Goal: Information Seeking & Learning: Learn about a topic

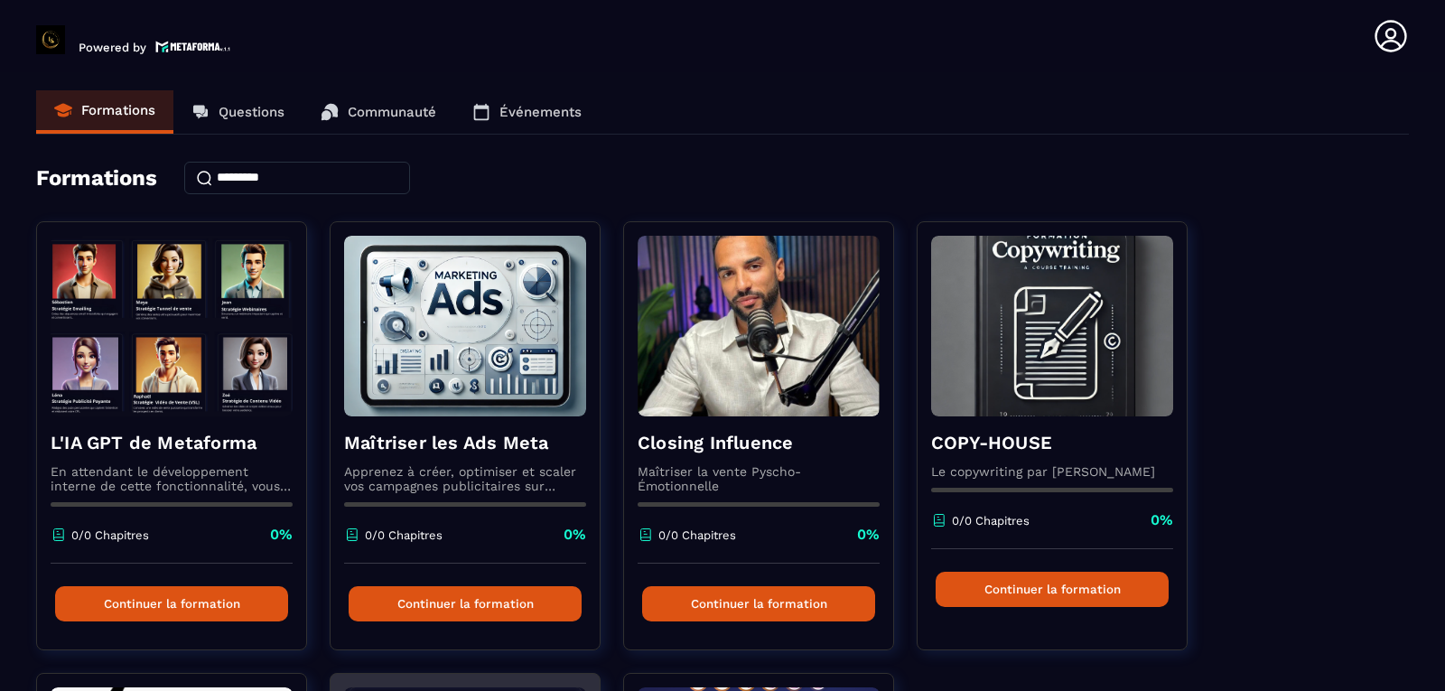
scroll to position [485, 0]
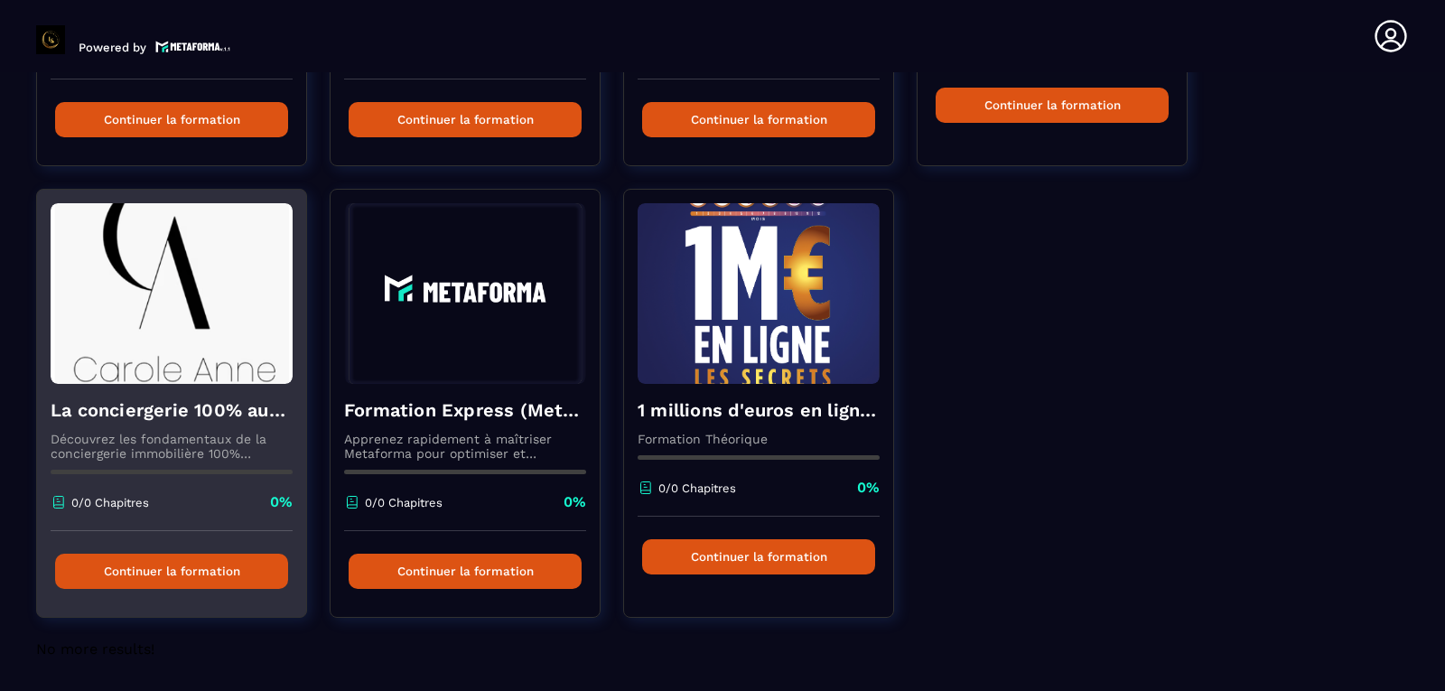
click at [240, 571] on button "Continuer la formation" at bounding box center [171, 571] width 233 height 35
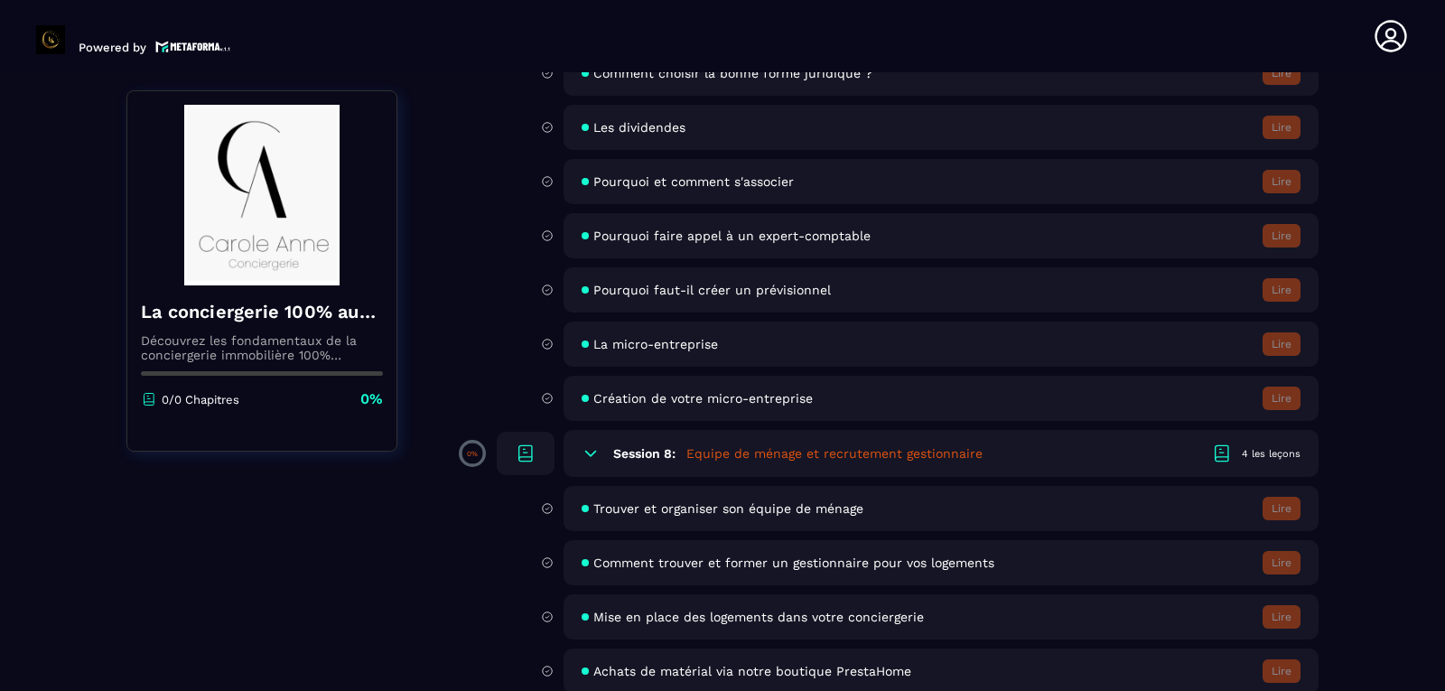
scroll to position [542, 0]
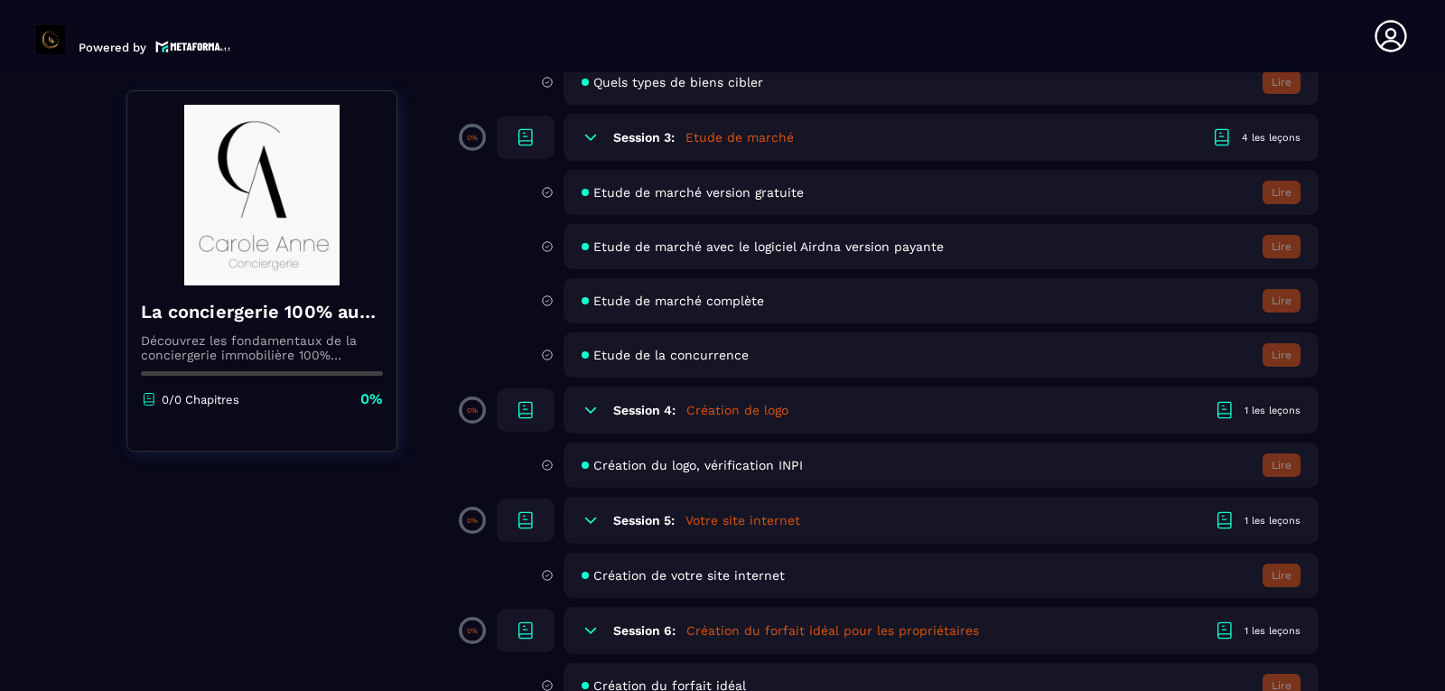
click at [1283, 386] on div "Session 4: Création de logo 1 les leçons" at bounding box center [940, 409] width 755 height 47
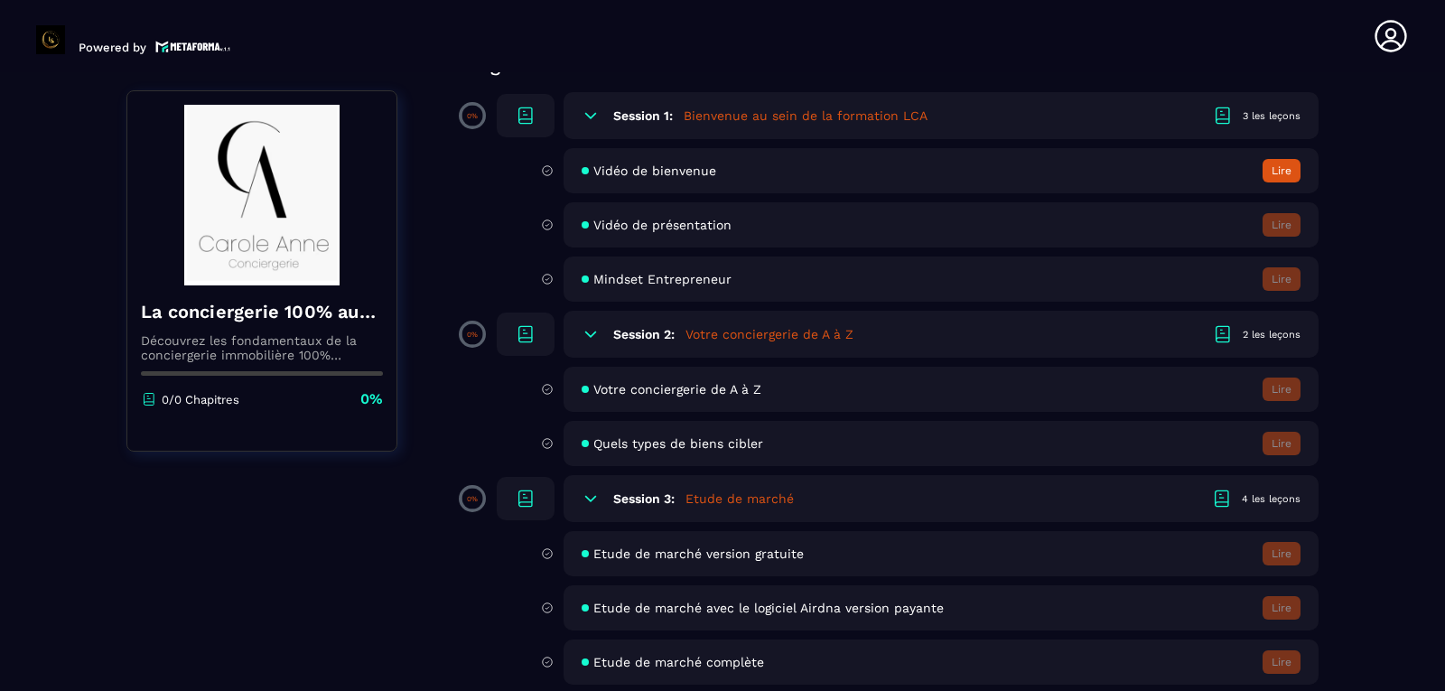
scroll to position [0, 0]
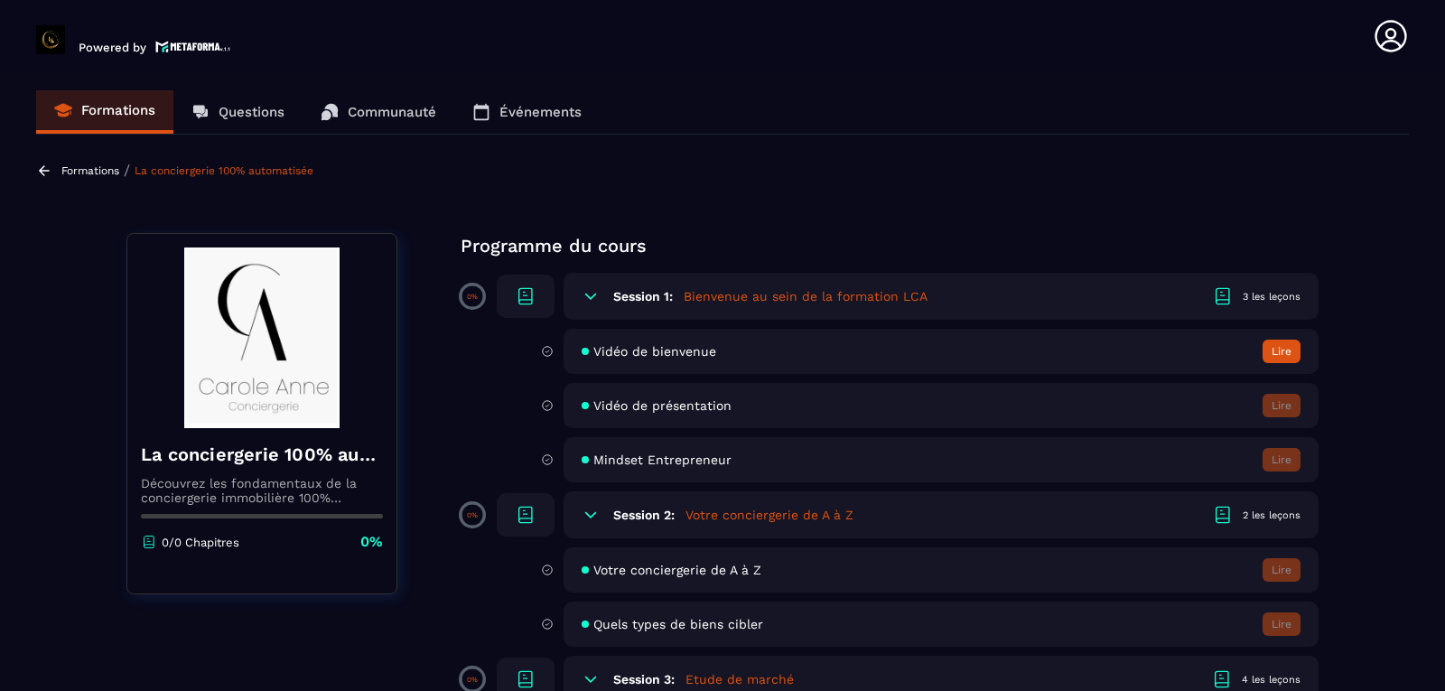
click at [1381, 39] on icon at bounding box center [1390, 36] width 36 height 36
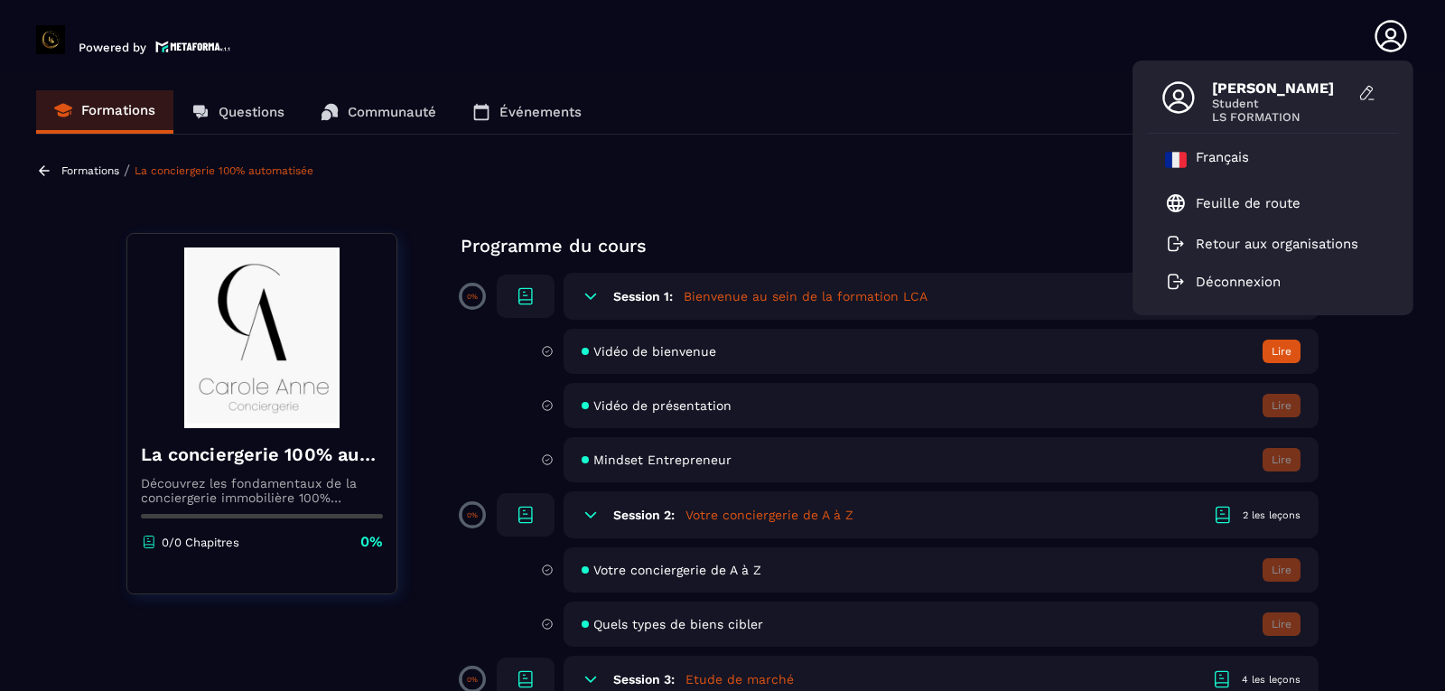
click at [969, 105] on div "Formations Questions Communauté Événements" at bounding box center [722, 112] width 1372 height 44
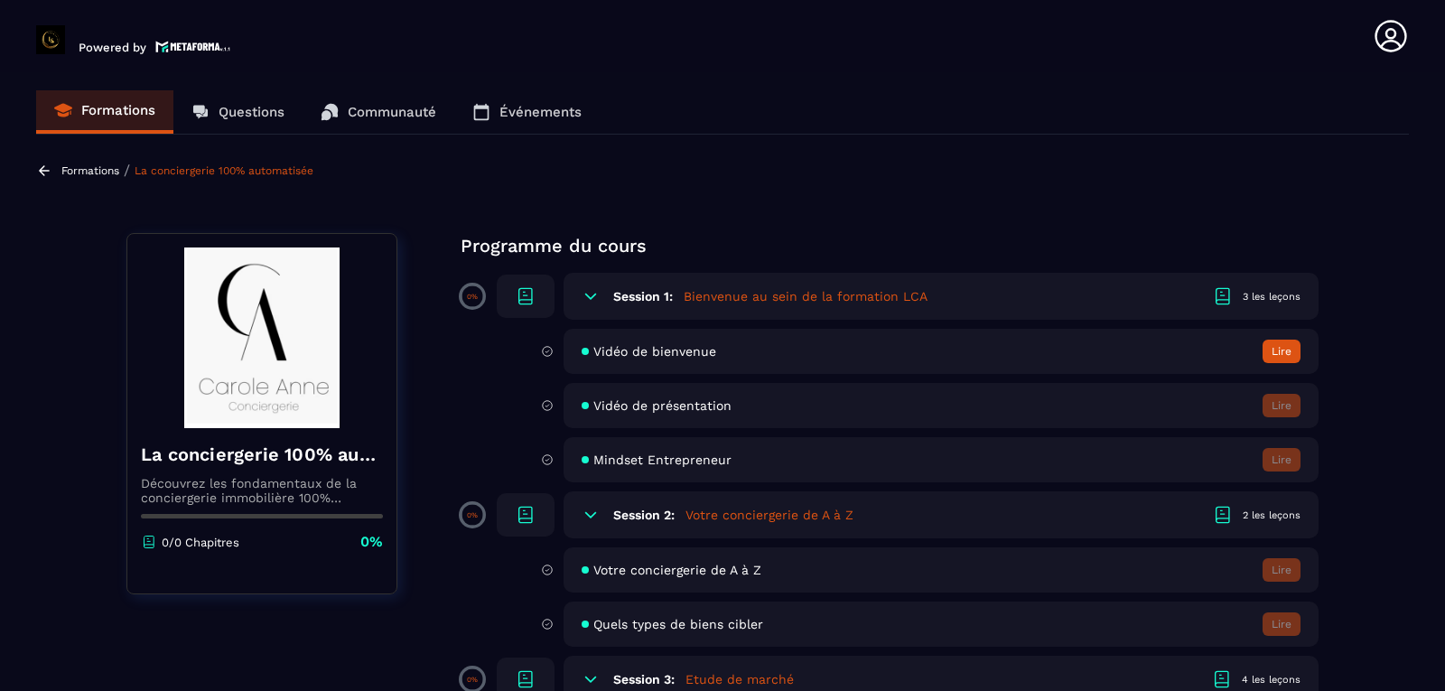
click at [1383, 37] on icon at bounding box center [1390, 36] width 36 height 36
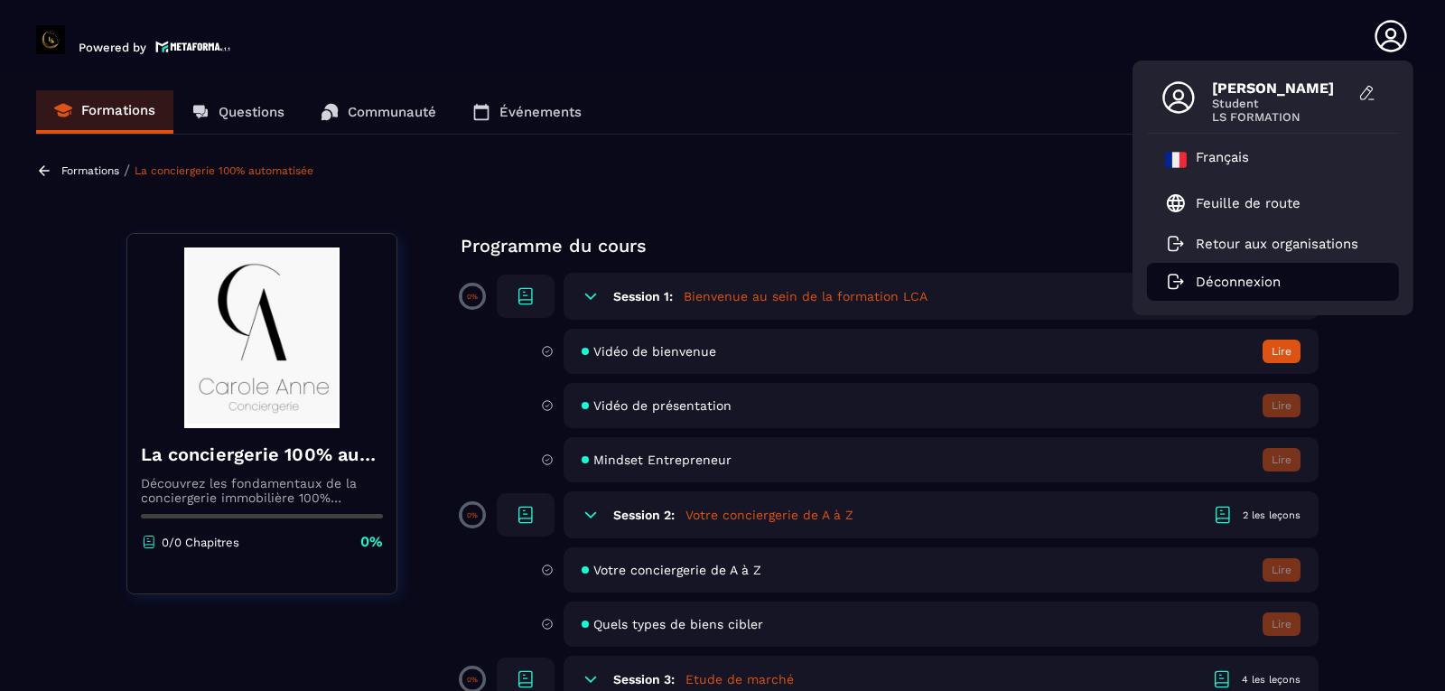
click at [1247, 274] on p "Déconnexion" at bounding box center [1237, 282] width 85 height 16
